Goal: Find specific page/section: Find specific page/section

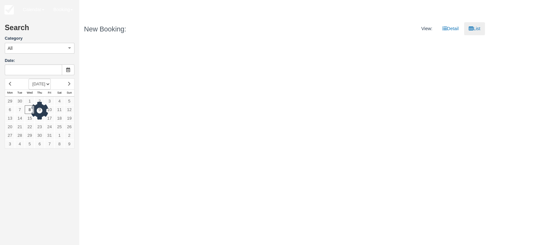
click at [99, 64] on div "Search Category All All Agent Tours - San Pedro/Caye Caulker/Belize City Tours …" at bounding box center [270, 132] width 541 height 226
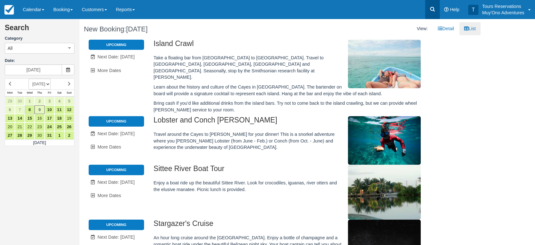
click at [428, 9] on link at bounding box center [432, 9] width 15 height 19
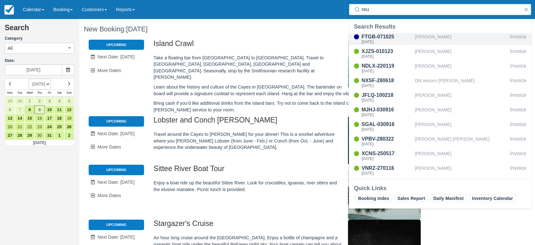
type input "reu"
click at [443, 41] on div "[PERSON_NAME]" at bounding box center [461, 39] width 93 height 12
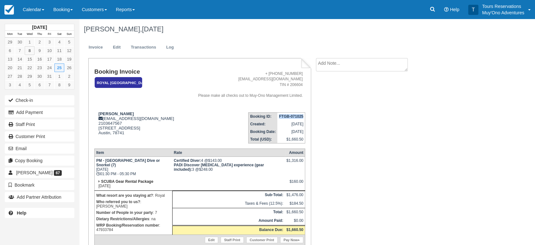
drag, startPoint x: 280, startPoint y: 118, endPoint x: 304, endPoint y: 114, distance: 24.0
click at [304, 114] on td "FTGB-071025" at bounding box center [291, 116] width 28 height 8
copy strong "FTGB-071025"
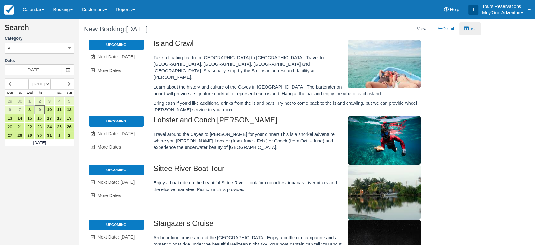
click at [448, 73] on div "Island Crawl Upcoming Unavailable. Next Date: Oct 10 More Dates Oct 11 Oct 13 O…" at bounding box center [280, 78] width 392 height 76
click at [488, 104] on div "Search Category All All Agent Tours - San Pedro/Caye Caulker/Belize City Tours …" at bounding box center [267, 132] width 535 height 226
click at [90, 4] on link "Customers" at bounding box center [94, 9] width 34 height 19
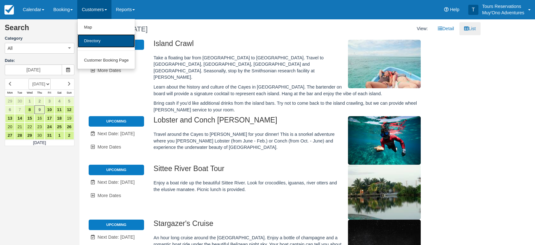
click at [94, 38] on link "Directory" at bounding box center [106, 41] width 57 height 14
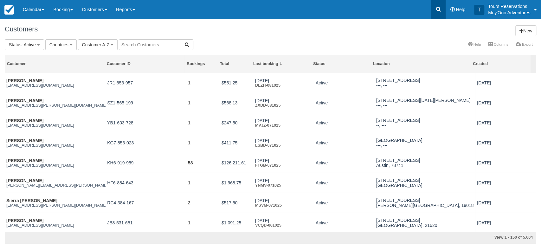
click at [440, 3] on link at bounding box center [438, 9] width 15 height 19
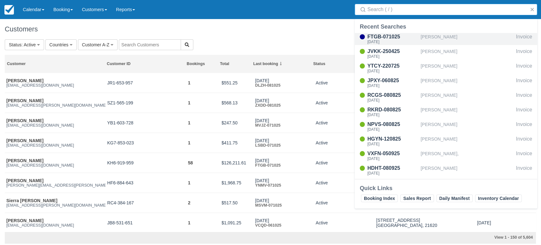
click at [431, 39] on div "[PERSON_NAME]" at bounding box center [466, 39] width 93 height 12
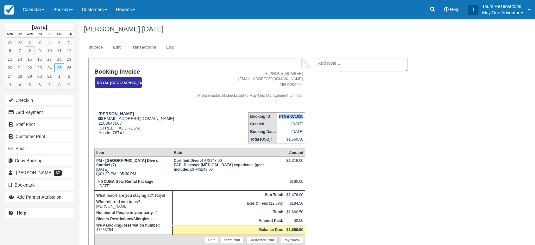
drag, startPoint x: 276, startPoint y: 116, endPoint x: 304, endPoint y: 115, distance: 28.2
click at [304, 115] on td "FTGB-071025" at bounding box center [291, 116] width 28 height 8
copy strong "FTGB-071025"
